Goal: Transaction & Acquisition: Purchase product/service

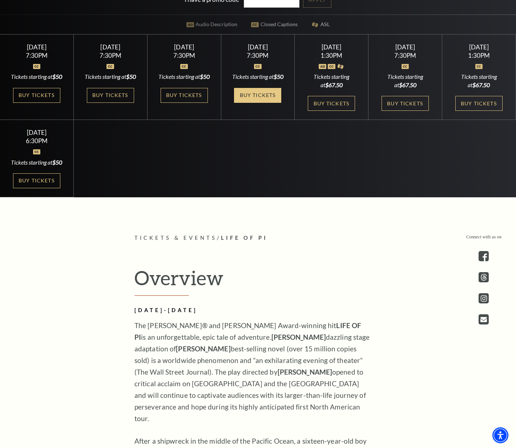
click at [250, 103] on link "Buy Tickets" at bounding box center [257, 95] width 47 height 15
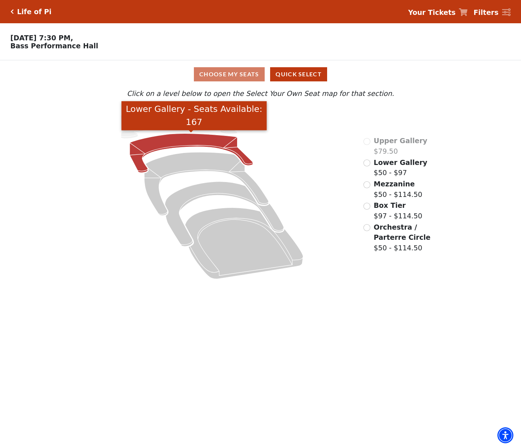
click at [199, 141] on icon "Lower Gallery - Seats Available: 167" at bounding box center [191, 153] width 123 height 39
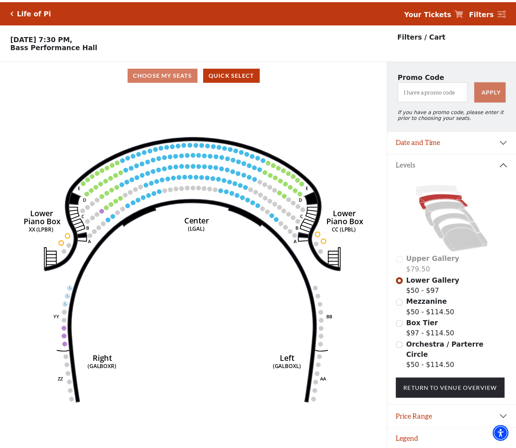
scroll to position [15, 0]
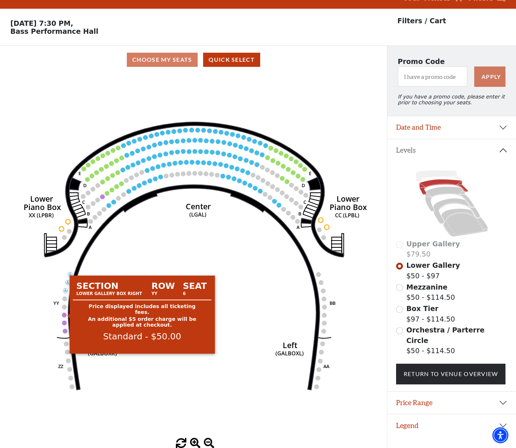
click at [64, 316] on circle at bounding box center [64, 314] width 5 height 5
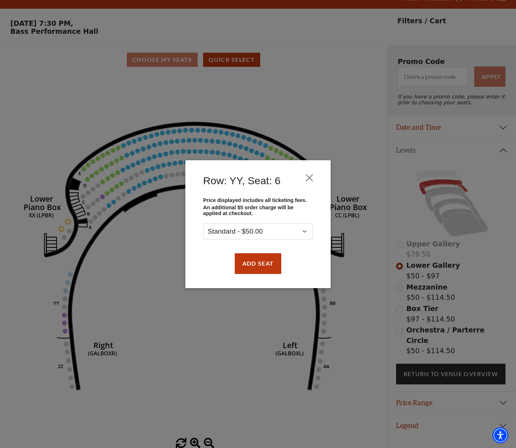
click at [66, 324] on div "Row: YY, Seat: 6 Price displayed includes all ticketing fees. An additional $5 …" at bounding box center [258, 224] width 516 height 448
click at [313, 182] on button "Close" at bounding box center [310, 178] width 14 height 14
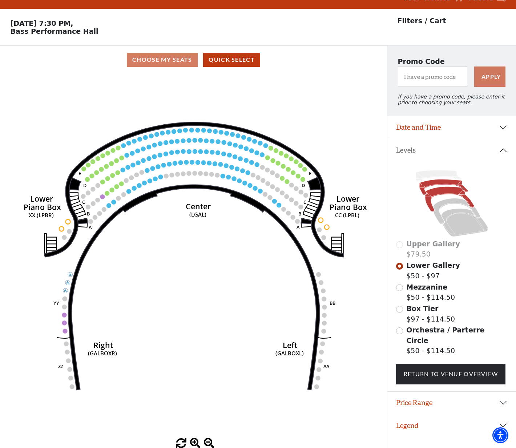
click at [433, 192] on icon at bounding box center [449, 199] width 49 height 25
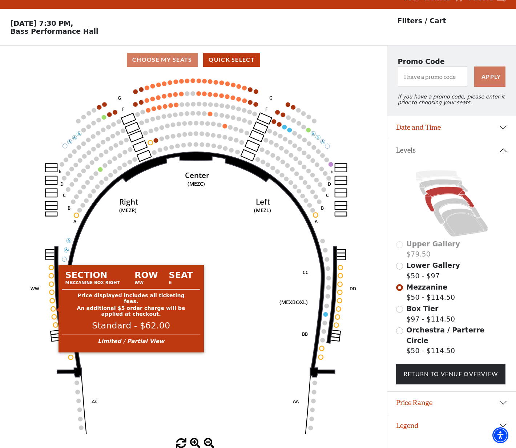
click at [52, 308] on circle at bounding box center [53, 309] width 4 height 4
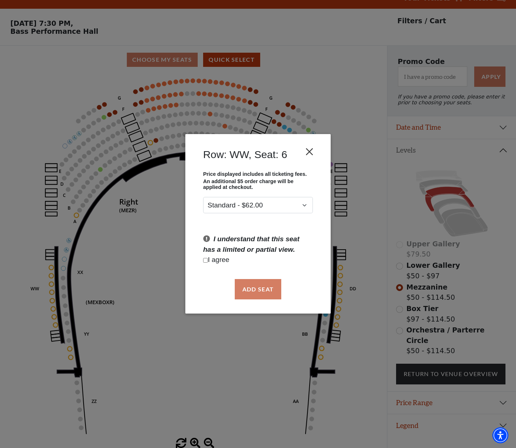
click at [308, 152] on button "Close" at bounding box center [310, 152] width 14 height 14
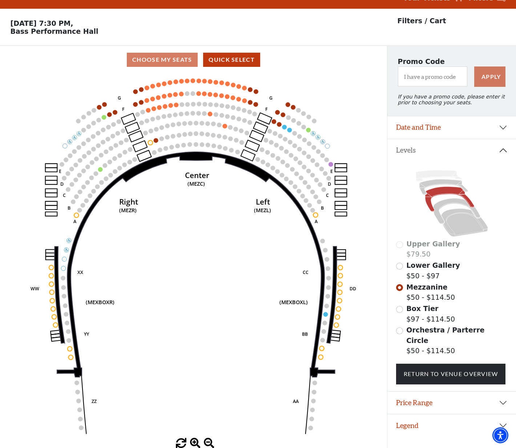
click at [402, 308] on input "Box Tier$97 - $114.50\a" at bounding box center [399, 309] width 7 height 7
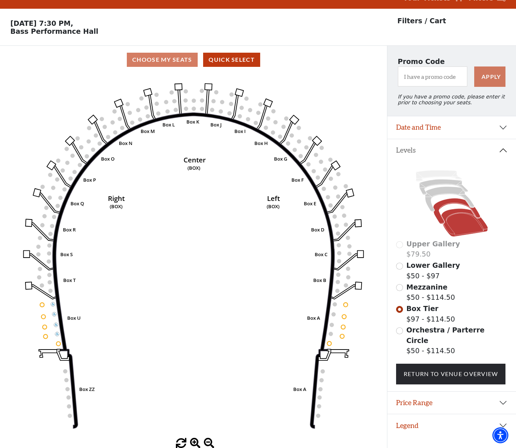
click at [448, 228] on icon at bounding box center [464, 223] width 47 height 28
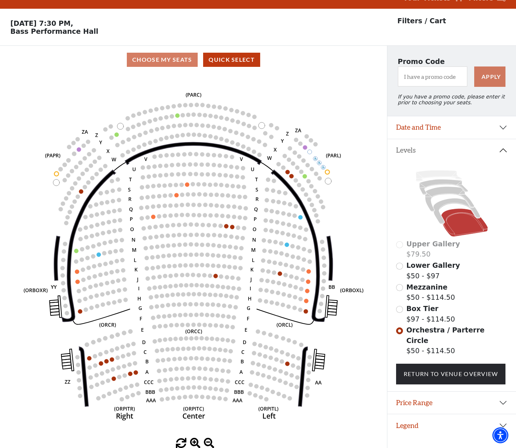
click at [451, 205] on icon at bounding box center [452, 203] width 112 height 70
click at [450, 202] on icon at bounding box center [456, 210] width 47 height 25
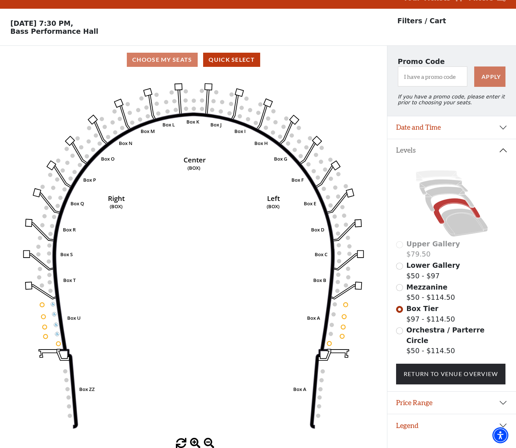
click at [416, 285] on span "Mezzanine" at bounding box center [426, 287] width 41 height 8
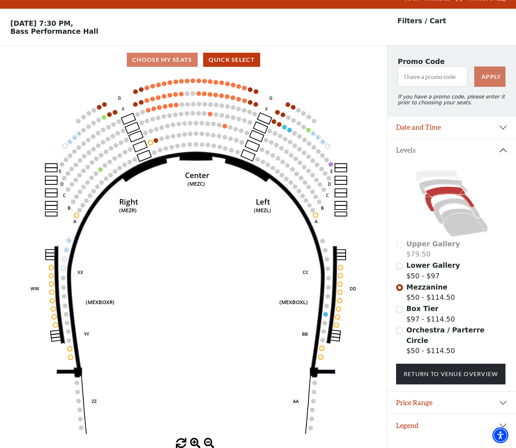
click at [427, 265] on span "Lower Gallery" at bounding box center [433, 265] width 54 height 8
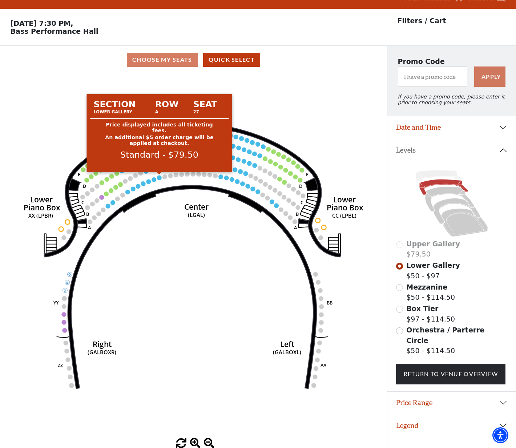
click at [160, 177] on circle at bounding box center [159, 177] width 5 height 5
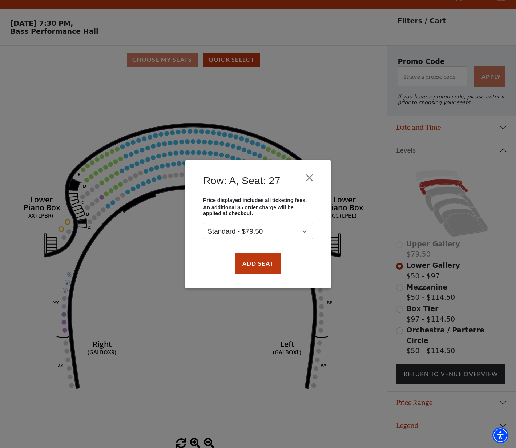
click at [132, 97] on div "Row: A, Seat: 27 Price displayed includes all ticketing fees. An additional $5 …" at bounding box center [258, 224] width 516 height 448
click at [312, 178] on button "Close" at bounding box center [310, 178] width 14 height 14
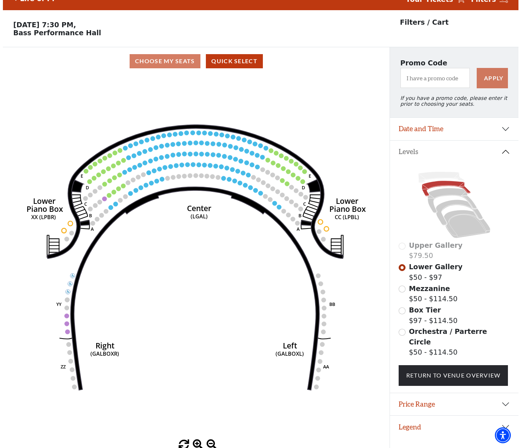
scroll to position [0, 0]
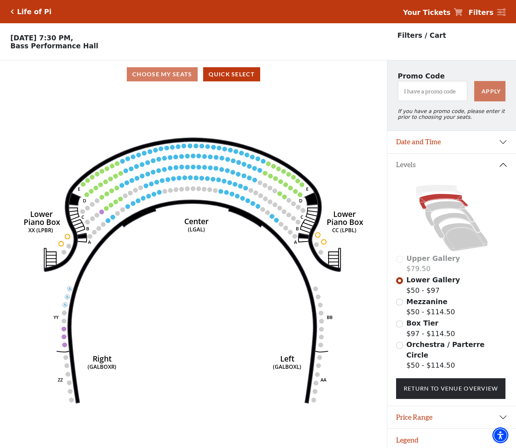
click at [409, 38] on p "Filters / Cart" at bounding box center [422, 35] width 49 height 11
click at [500, 9] on icon at bounding box center [501, 12] width 9 height 8
click at [504, 141] on button "Date and Time" at bounding box center [451, 142] width 129 height 23
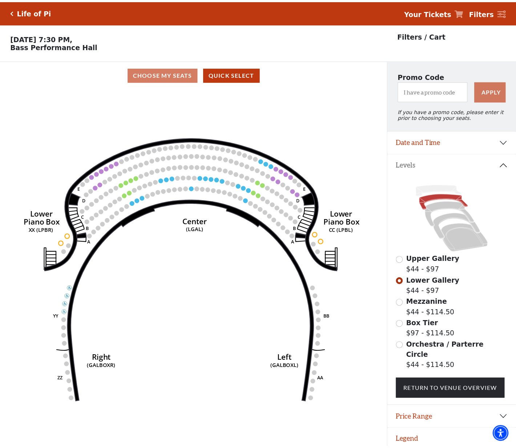
scroll to position [15, 0]
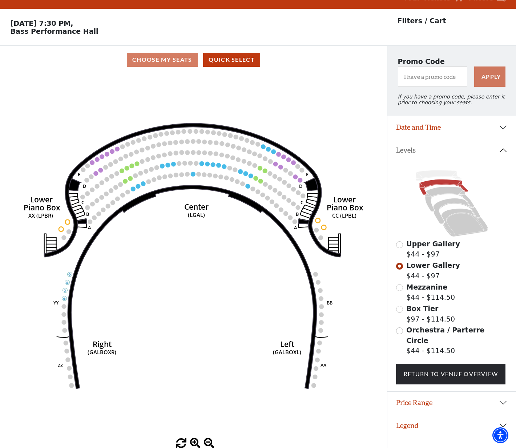
click at [423, 292] on label "Mezzanine $44 - $114.50" at bounding box center [430, 292] width 49 height 21
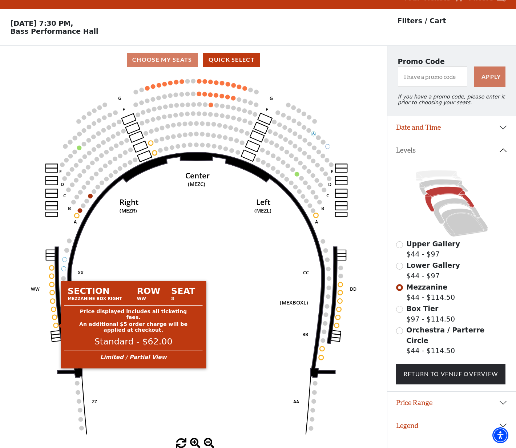
click at [56, 326] on circle at bounding box center [56, 325] width 4 height 4
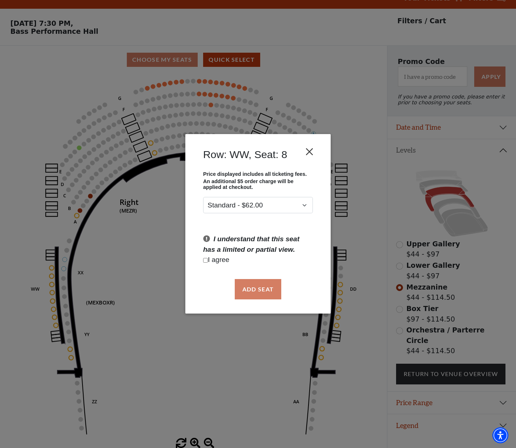
click at [312, 152] on button "Close" at bounding box center [310, 152] width 14 height 14
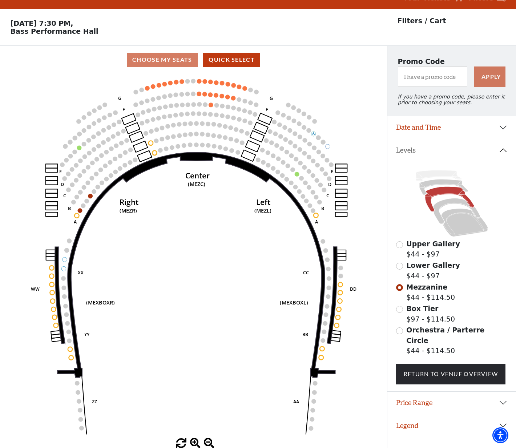
click at [399, 307] on input "Box Tier$97 - $114.50\a" at bounding box center [399, 309] width 7 height 7
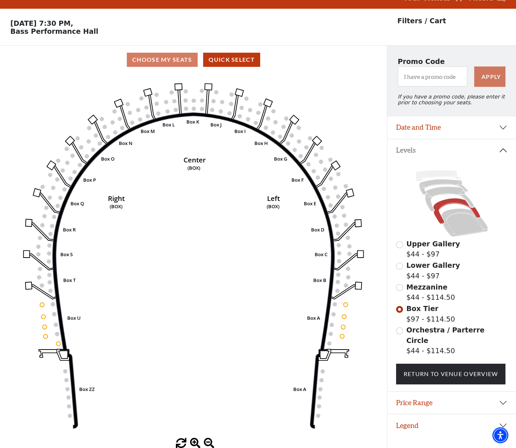
click at [400, 330] on input "Orchestra / Parterre Circle$44 - $114.50\a" at bounding box center [399, 330] width 7 height 7
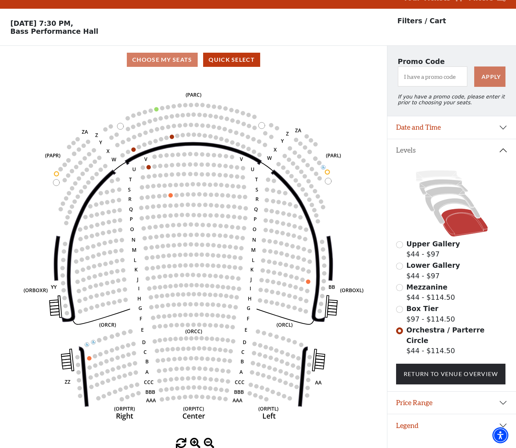
click at [401, 266] on input "Lower Gallery$44 - $97\a" at bounding box center [399, 266] width 7 height 7
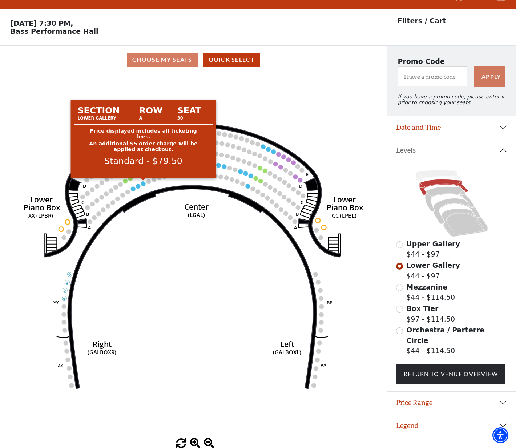
click at [142, 184] on circle at bounding box center [143, 183] width 5 height 5
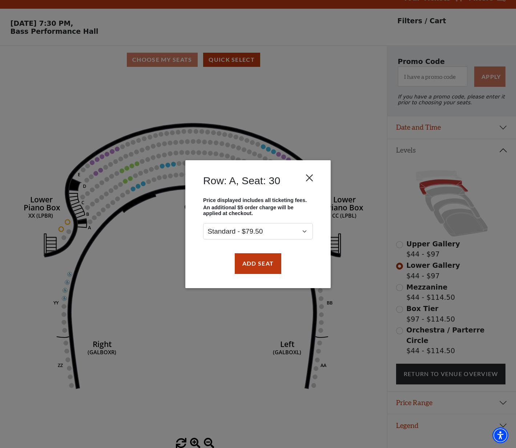
click at [312, 175] on button "Close" at bounding box center [310, 178] width 14 height 14
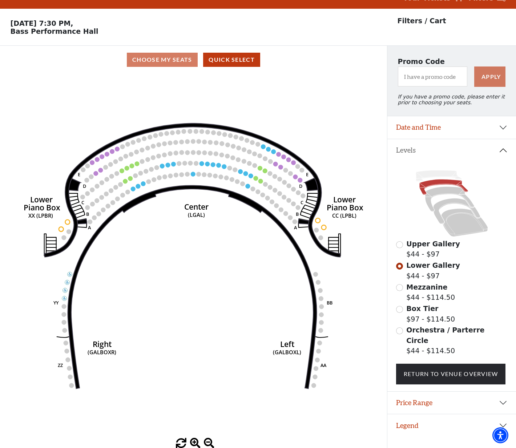
click at [505, 128] on button "Date and Time" at bounding box center [451, 127] width 129 height 23
